Goal: Book appointment/travel/reservation

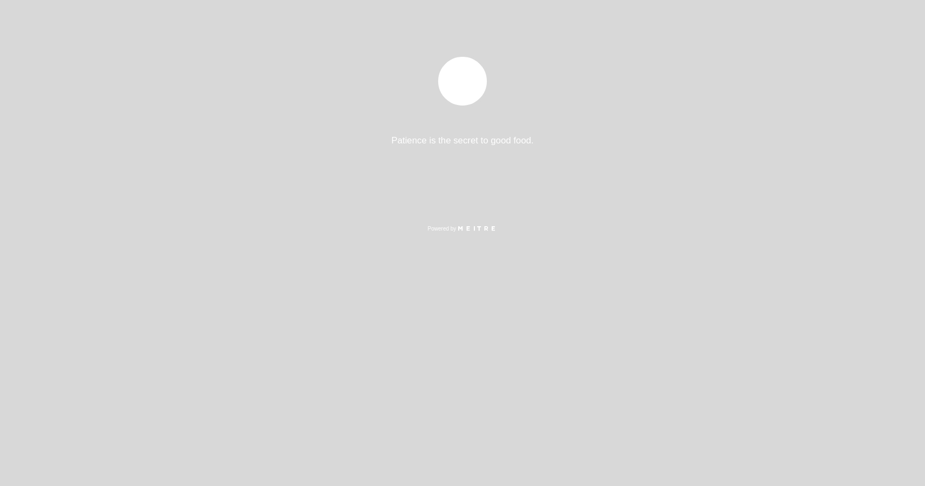
select select "es"
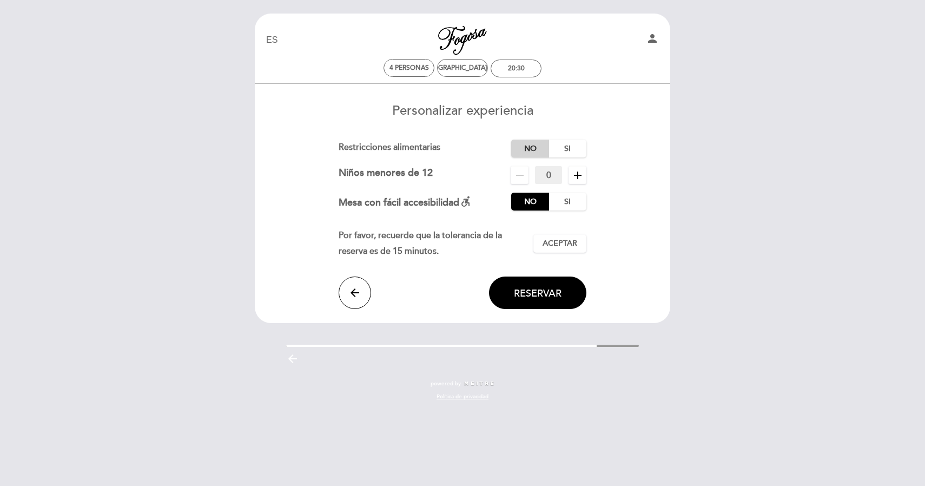
click at [526, 147] on label "No" at bounding box center [530, 148] width 38 height 18
click at [554, 246] on span "Aceptar" at bounding box center [559, 243] width 35 height 11
click at [534, 300] on button "Reservar" at bounding box center [537, 292] width 97 height 32
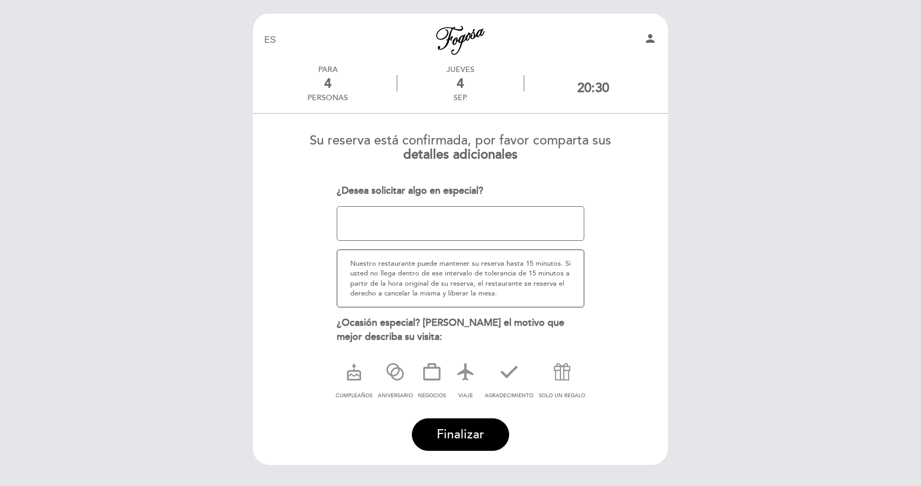
click at [442, 225] on textarea at bounding box center [461, 223] width 248 height 35
type textarea "a"
click at [540, 217] on textarea at bounding box center [461, 223] width 248 height 35
type textarea "Si puede ser alguna mesa bien ubicada, vamos a llevar de paseo a unos amigos tu…"
click at [469, 429] on span "Finalizar" at bounding box center [461, 434] width 48 height 15
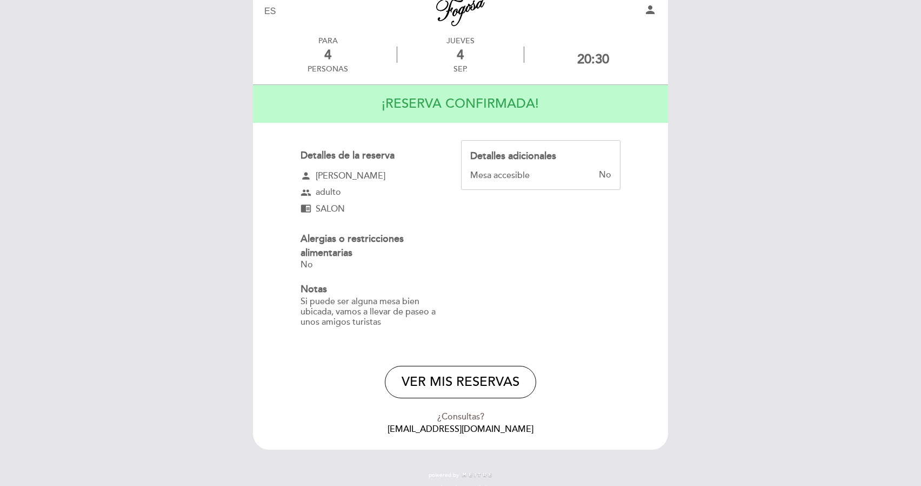
scroll to position [30, 0]
drag, startPoint x: 382, startPoint y: 177, endPoint x: 318, endPoint y: 165, distance: 64.9
click at [318, 165] on div "Detalles de la reserva person [PERSON_NAME] group adulto chrome_reader_mode SAL…" at bounding box center [381, 239] width 161 height 200
drag, startPoint x: 328, startPoint y: 169, endPoint x: 377, endPoint y: 175, distance: 49.0
click at [377, 175] on div "person [PERSON_NAME]" at bounding box center [371, 175] width 141 height 12
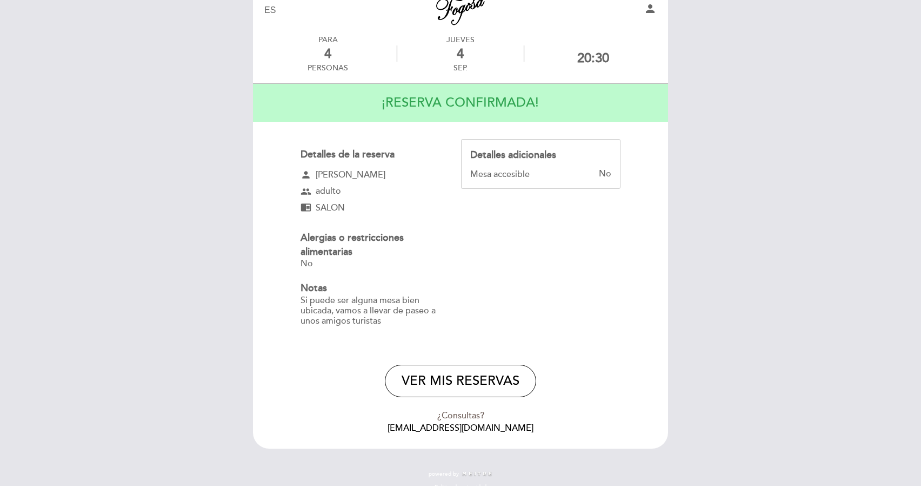
drag, startPoint x: 377, startPoint y: 175, endPoint x: 304, endPoint y: 176, distance: 72.5
click at [304, 175] on div "person [PERSON_NAME]" at bounding box center [371, 175] width 141 height 12
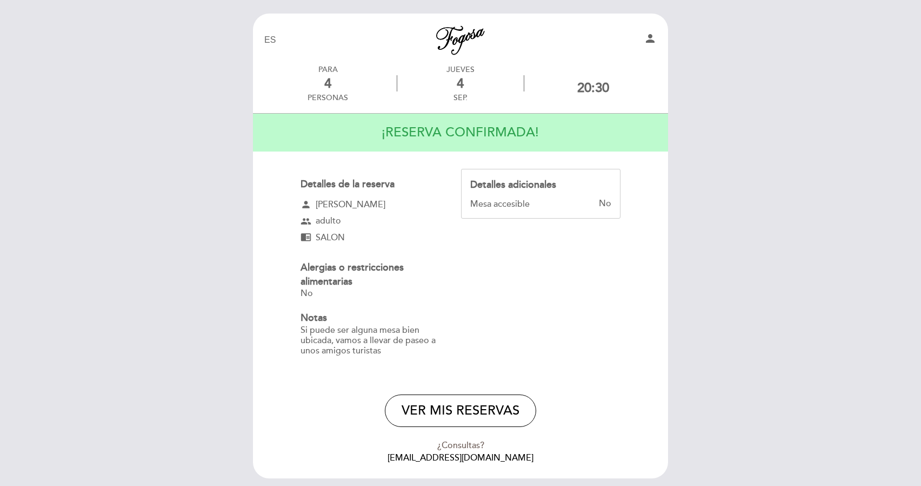
scroll to position [0, 0]
click at [486, 43] on link "Parrilla Fogosa" at bounding box center [460, 40] width 135 height 30
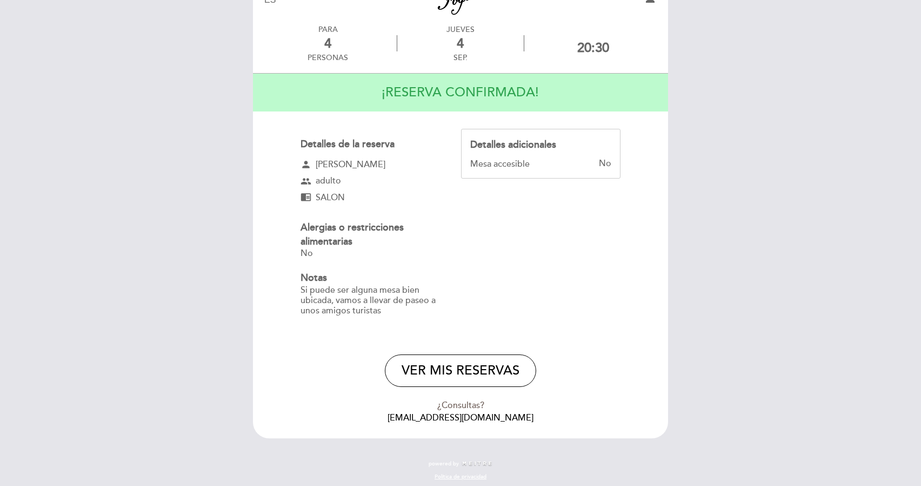
scroll to position [39, 0]
click at [449, 365] on button "VER MIS RESERVAS" at bounding box center [460, 371] width 151 height 32
select select "es"
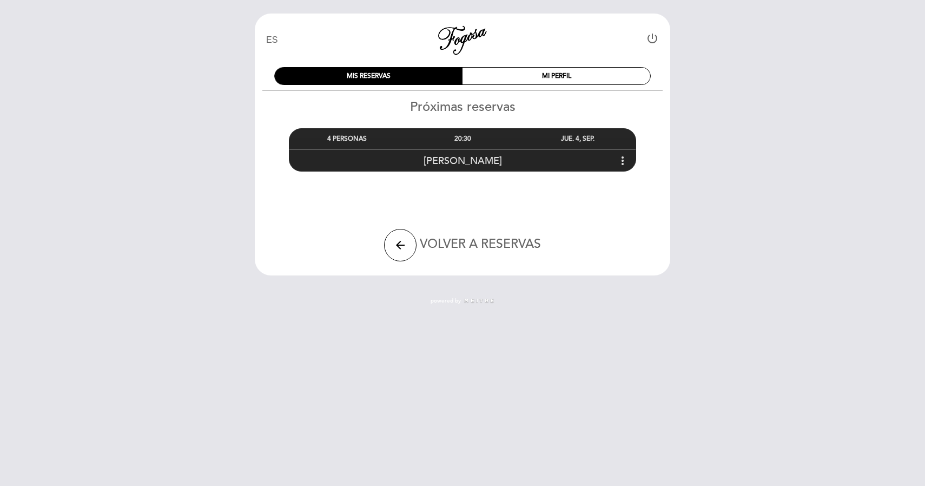
click at [619, 155] on icon "more_vert" at bounding box center [622, 160] width 13 height 13
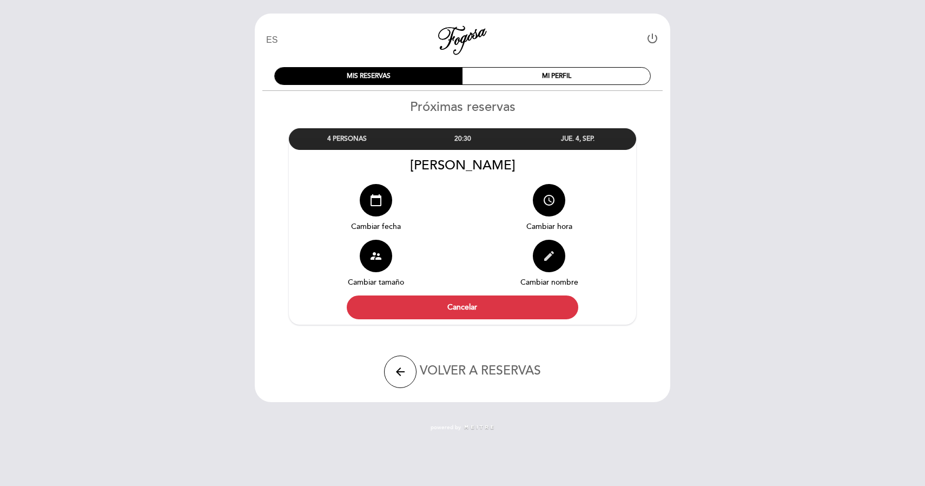
click at [549, 266] on button "edit" at bounding box center [549, 256] width 32 height 32
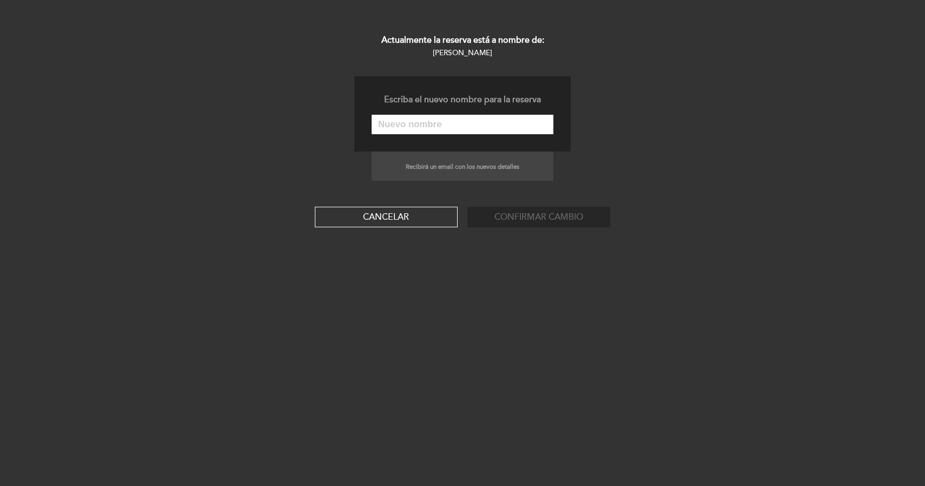
click at [438, 124] on input "text" at bounding box center [462, 124] width 182 height 19
type input "[PERSON_NAME]"
click at [576, 213] on button "Confirmar cambio" at bounding box center [538, 217] width 143 height 21
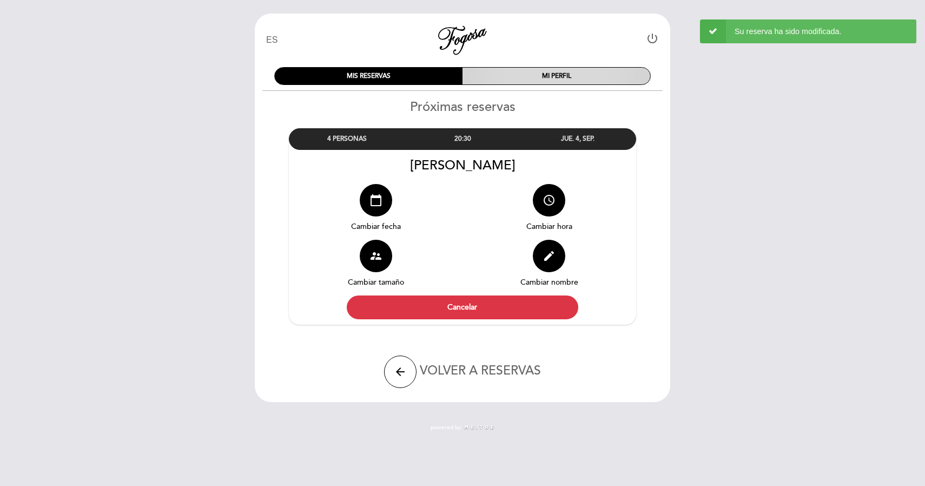
click at [538, 70] on div "MI PERFIL" at bounding box center [556, 76] width 188 height 17
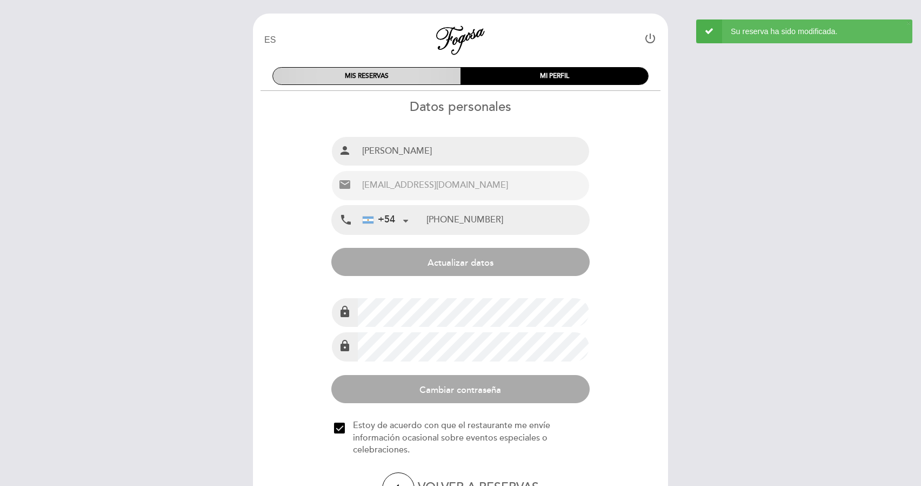
click at [410, 78] on div "MIS RESERVAS" at bounding box center [367, 76] width 188 height 17
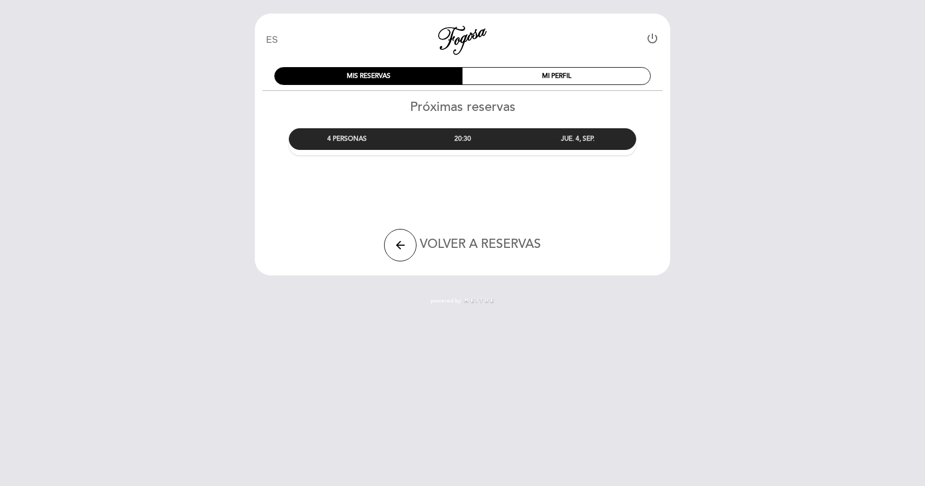
click at [465, 134] on div "20:30" at bounding box center [461, 139] width 115 height 20
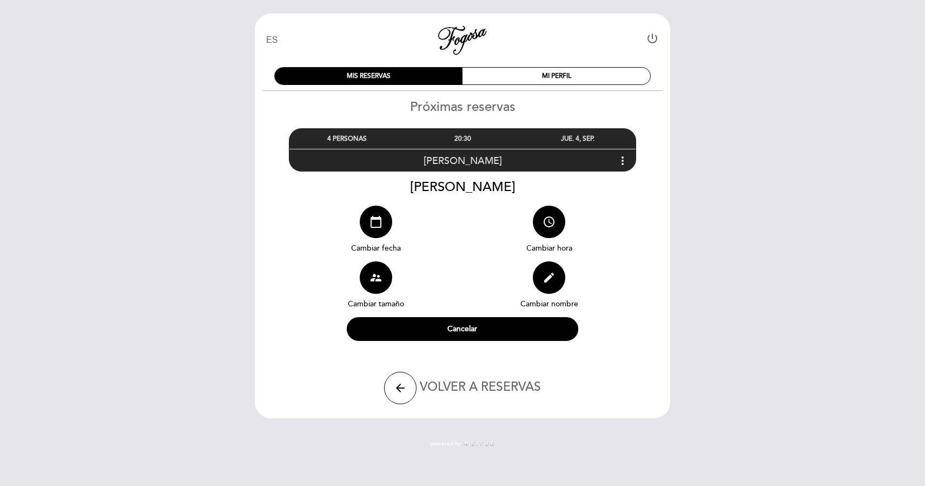
click at [619, 160] on icon "more_vert" at bounding box center [622, 160] width 13 height 13
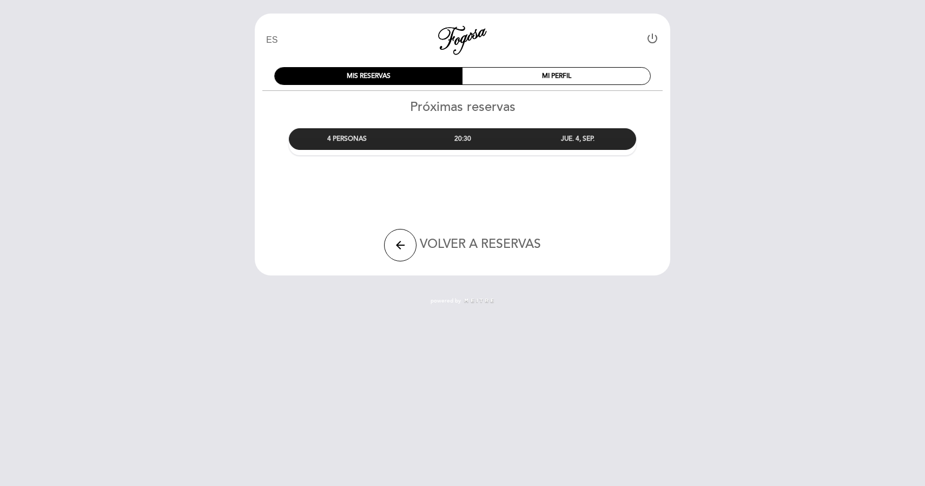
click at [614, 132] on div "JUE. 4, SEP." at bounding box center [577, 139] width 115 height 20
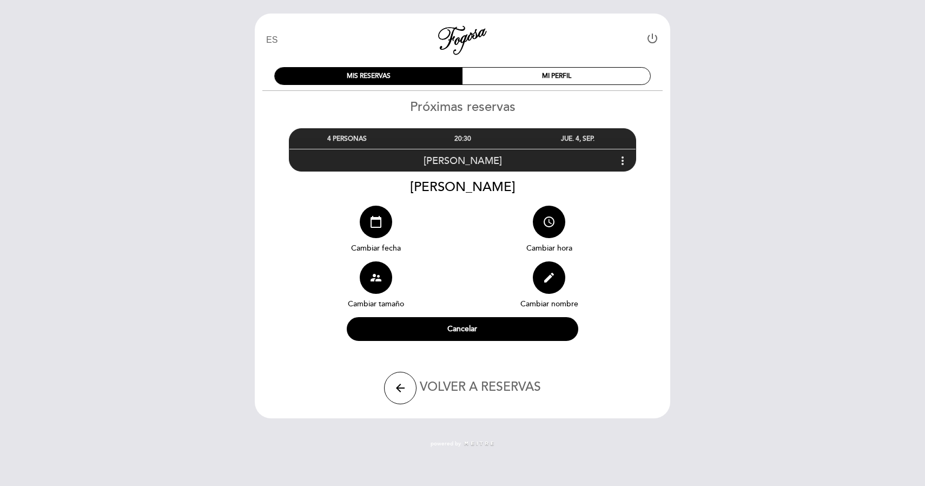
click at [625, 162] on icon "more_vert" at bounding box center [622, 160] width 13 height 13
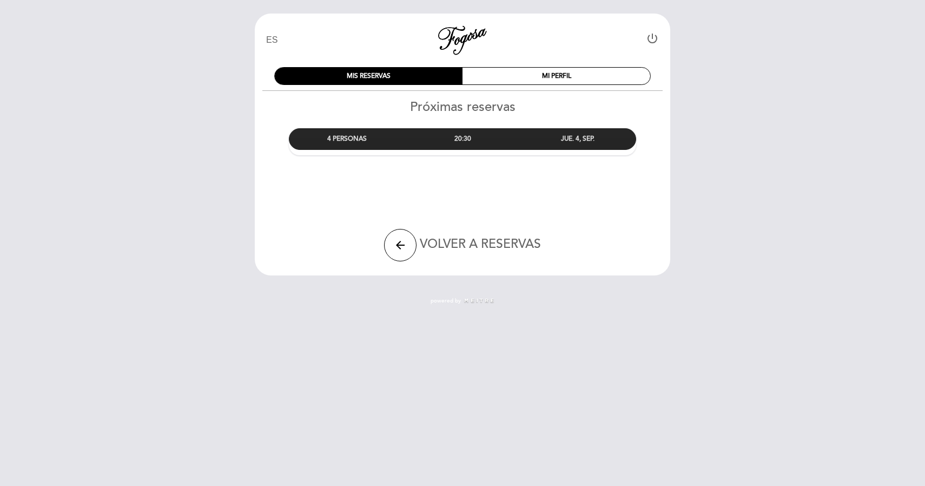
click at [625, 162] on div "Próximas reservas 4 PERSONAS 20:30" at bounding box center [462, 136] width 416 height 74
click at [563, 69] on div "MI PERFIL" at bounding box center [556, 76] width 188 height 17
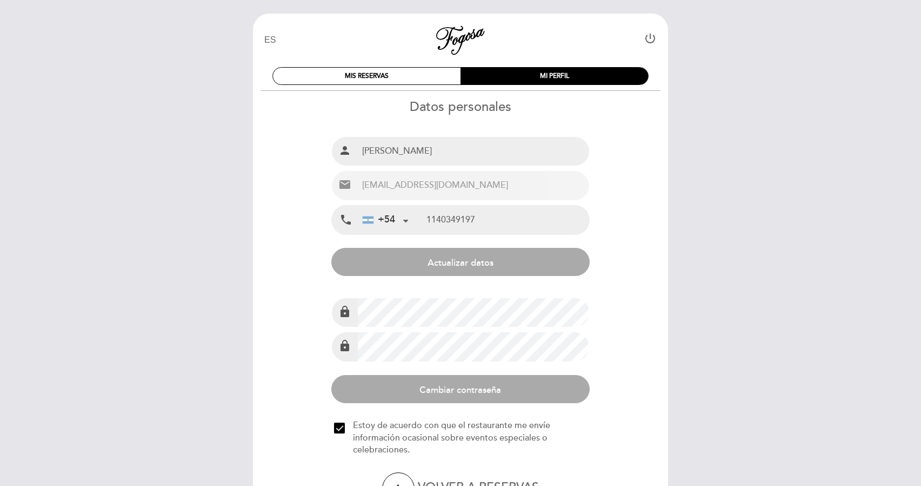
click at [394, 62] on div "MIS RESERVAS MI PERFIL" at bounding box center [460, 75] width 393 height 32
click at [394, 68] on div "MIS RESERVAS" at bounding box center [367, 76] width 188 height 17
